Goal: Obtain resource: Obtain resource

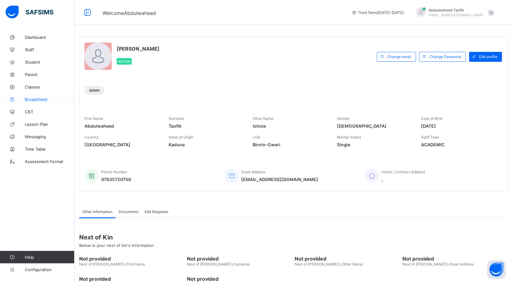
click at [40, 101] on span "Broadsheet" at bounding box center [50, 99] width 50 height 5
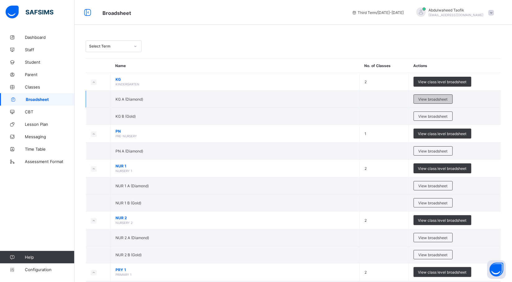
click at [429, 99] on span "View broadsheet" at bounding box center [433, 99] width 29 height 5
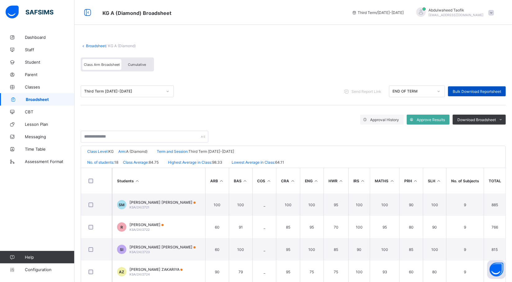
click at [467, 93] on span "Bulk Download Reportsheet" at bounding box center [477, 91] width 48 height 5
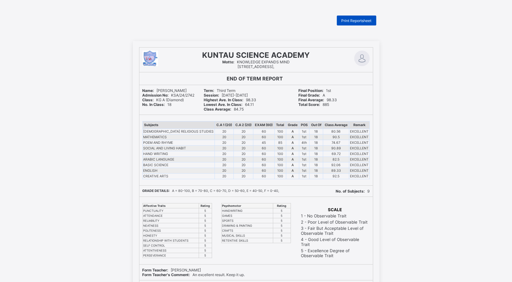
click at [370, 23] on div "Print Reportsheet" at bounding box center [356, 21] width 39 height 10
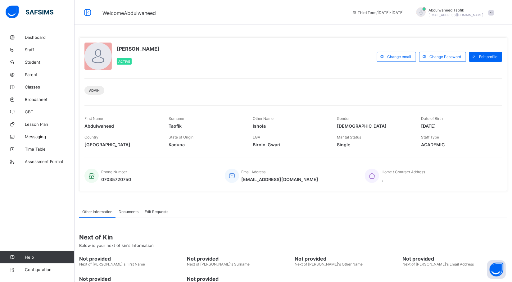
click at [190, 24] on div "Welcome Abdulwaheed Third Term / 2024-2025 Abdulwaheed Taofik abdulwaheedtaofik…" at bounding box center [256, 12] width 512 height 25
click at [44, 102] on link "Broadsheet" at bounding box center [37, 99] width 75 height 12
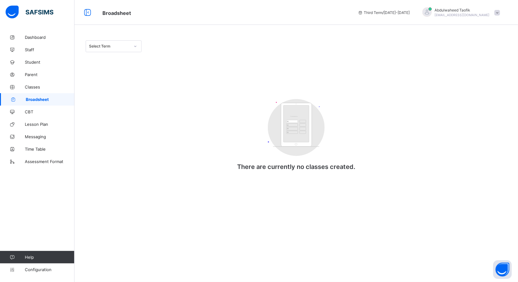
click at [315, 96] on div "Customers There are currently no classes created." at bounding box center [296, 138] width 124 height 90
click at [325, 191] on div "Select Term Customers There are currently no classes created. × Approve All Res…" at bounding box center [297, 111] width 444 height 161
click at [333, 217] on div "Select Term Customers There are currently no classes created. × Approve All Res…" at bounding box center [297, 141] width 444 height 282
click at [46, 99] on span "Broadsheet" at bounding box center [50, 99] width 49 height 5
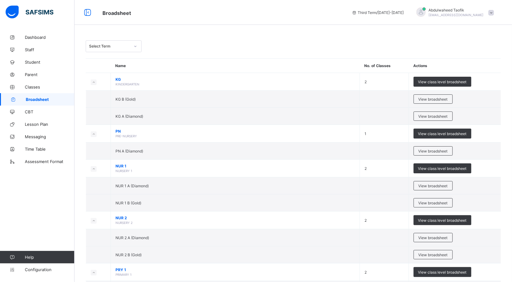
click at [57, 101] on span "Broadsheet" at bounding box center [50, 99] width 49 height 5
click at [45, 99] on span "Broadsheet" at bounding box center [50, 99] width 49 height 5
click at [438, 117] on span "View broadsheet" at bounding box center [433, 116] width 29 height 5
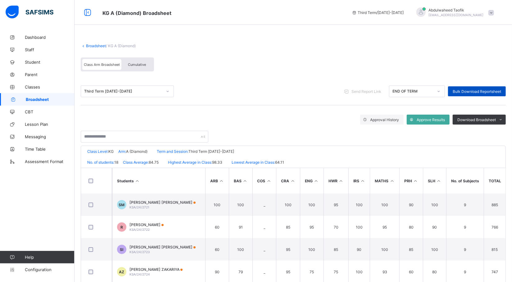
click at [492, 92] on span "Bulk Download Reportsheet" at bounding box center [477, 91] width 48 height 5
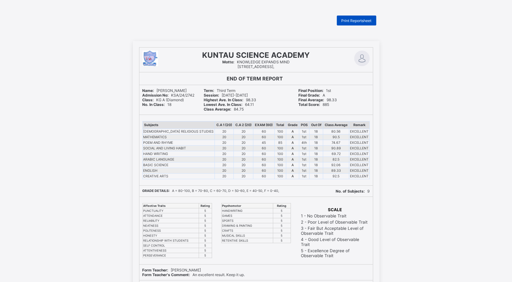
click at [363, 20] on span "Print Reportsheet" at bounding box center [357, 20] width 30 height 5
click at [372, 21] on span "Print Reportsheet" at bounding box center [357, 20] width 30 height 5
